Goal: Task Accomplishment & Management: Use online tool/utility

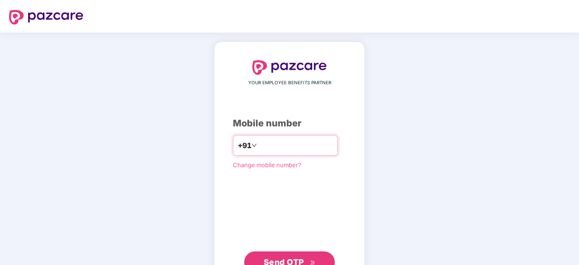
click at [300, 146] on input "number" at bounding box center [296, 145] width 74 height 15
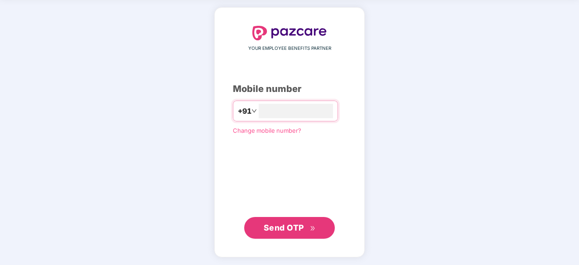
type input "**********"
click at [309, 225] on span "Send OTP" at bounding box center [290, 228] width 52 height 13
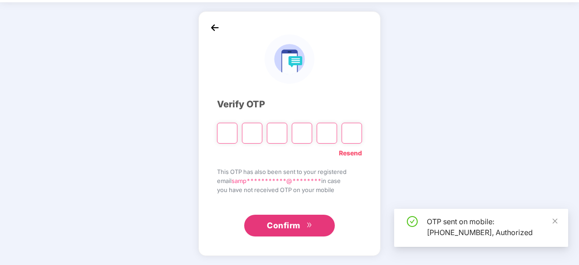
scroll to position [30, 0]
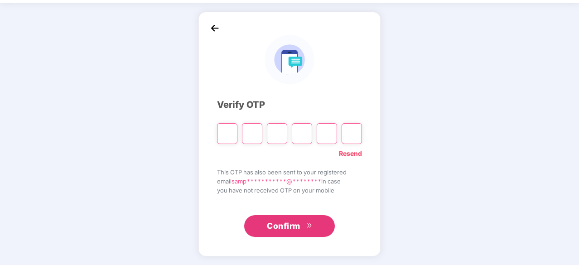
type input "*"
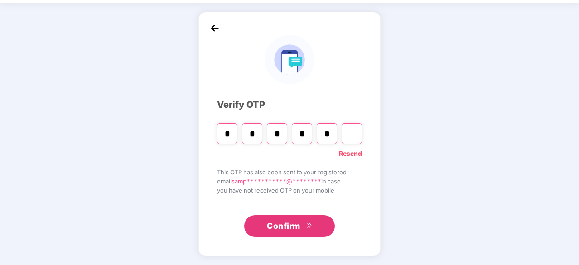
type input "*"
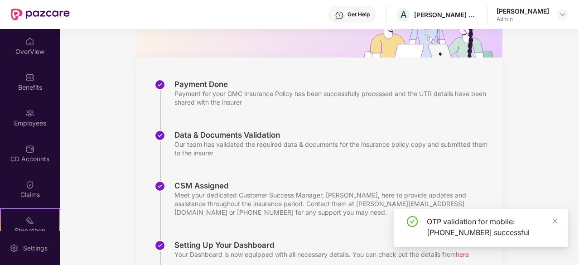
scroll to position [181, 0]
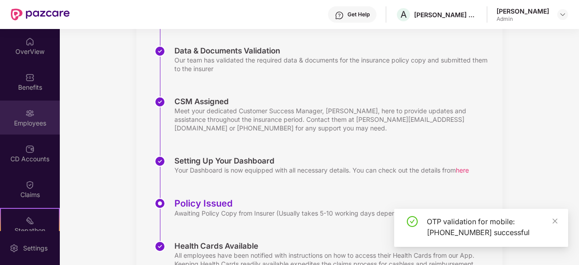
click at [36, 122] on div "Employees" at bounding box center [30, 123] width 60 height 9
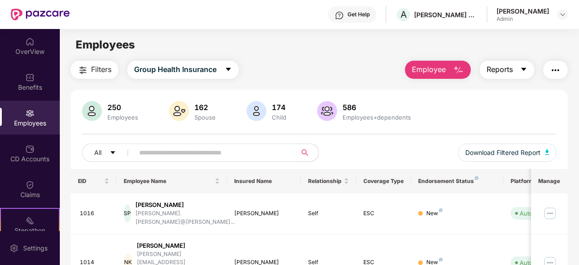
click at [521, 68] on icon "caret-down" at bounding box center [524, 69] width 7 height 7
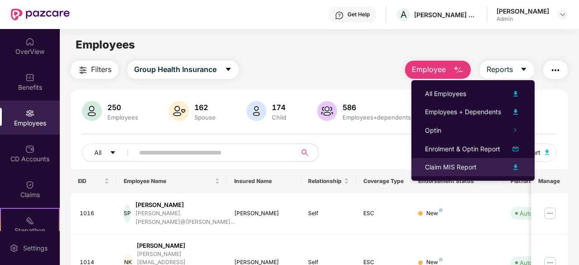
click at [514, 165] on img at bounding box center [516, 167] width 11 height 11
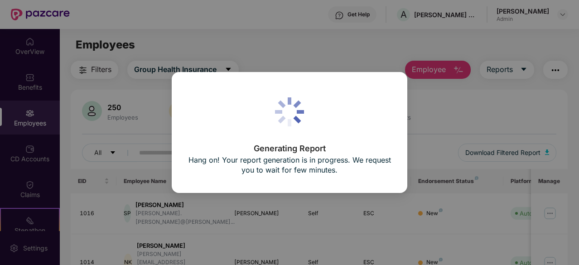
click at [462, 65] on div "Generating Report Hang on! Your report generation is in progress. We request yo…" at bounding box center [289, 132] width 579 height 265
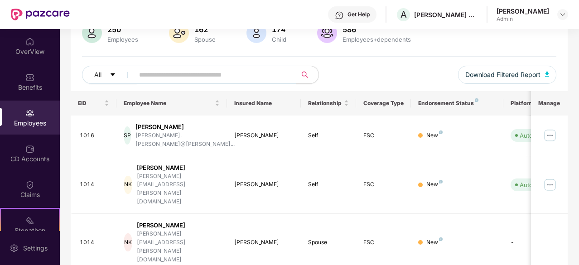
scroll to position [45, 0]
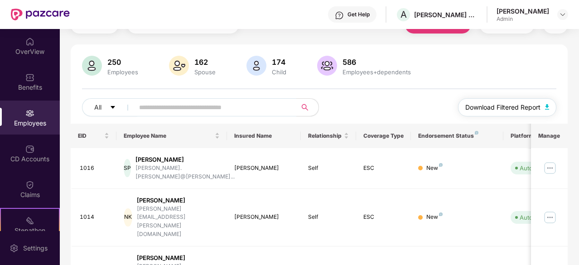
click at [527, 109] on span "Download Filtered Report" at bounding box center [503, 107] width 75 height 10
